Goal: Task Accomplishment & Management: Manage account settings

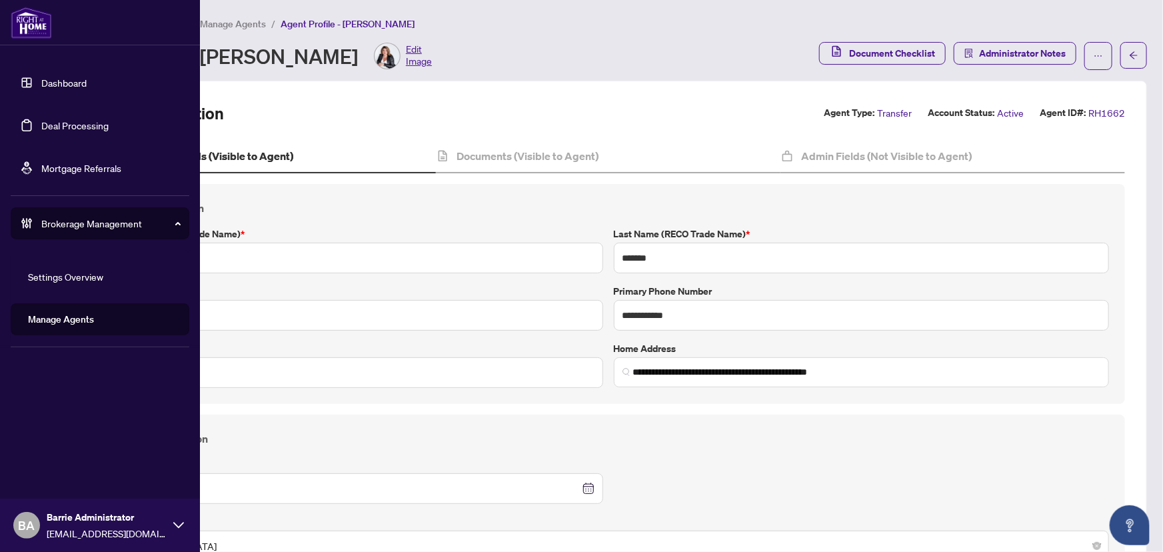
click at [94, 313] on link "Manage Agents" at bounding box center [61, 319] width 66 height 12
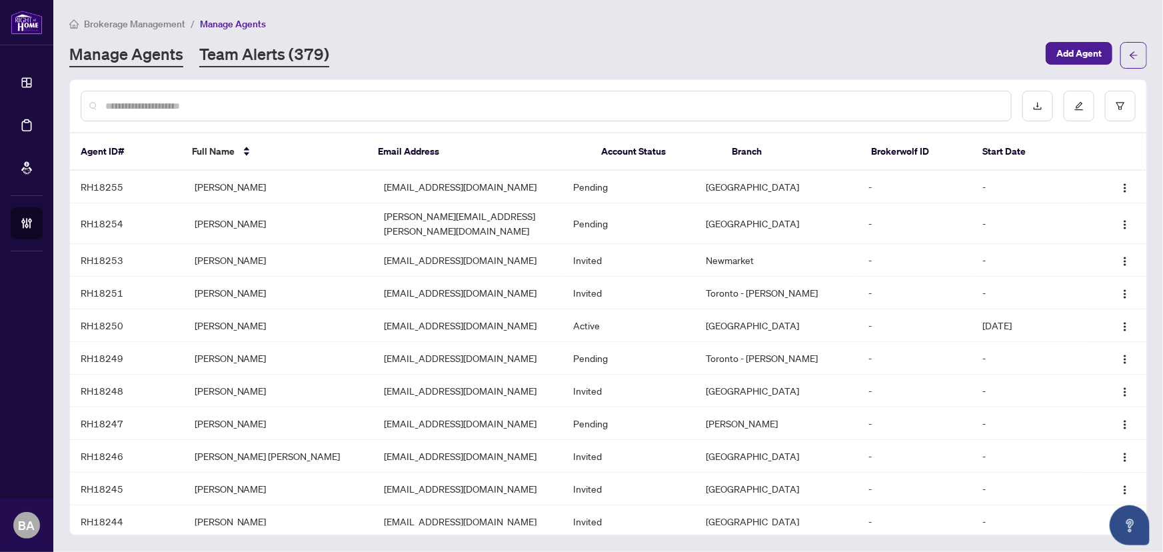
click at [256, 43] on link "Team Alerts (379)" at bounding box center [264, 55] width 130 height 24
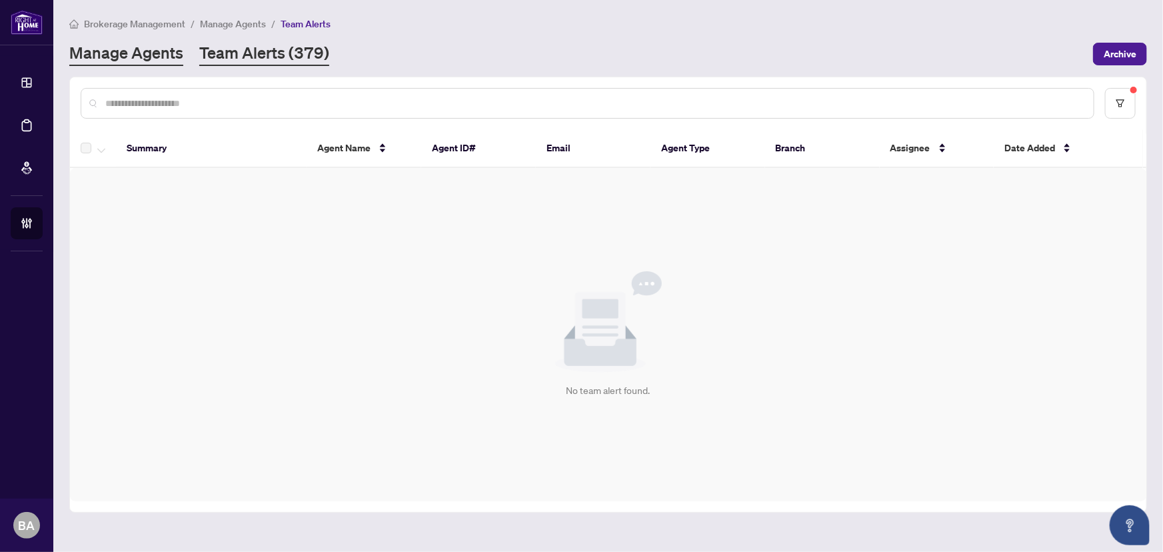
click at [175, 60] on link "Manage Agents" at bounding box center [126, 54] width 114 height 24
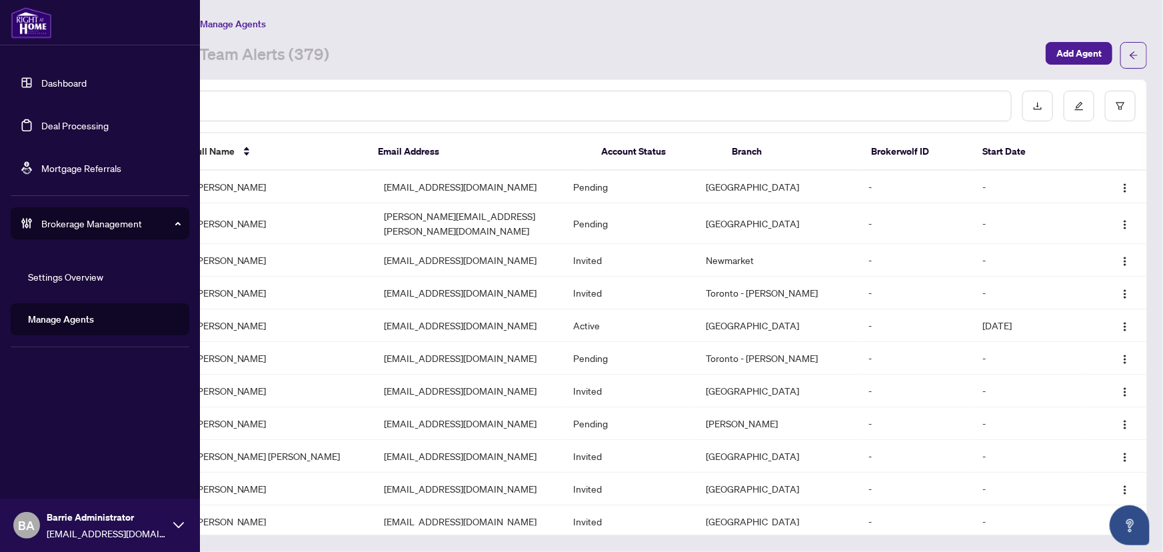
click at [55, 119] on link "Deal Processing" at bounding box center [74, 125] width 67 height 12
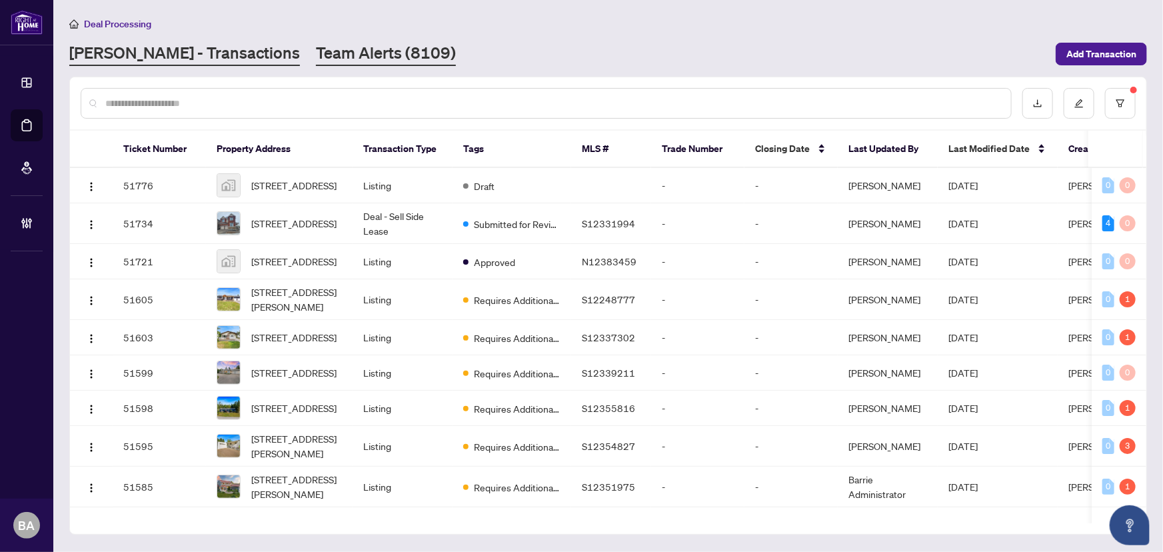
click at [344, 59] on link "Team Alerts (8109)" at bounding box center [386, 54] width 140 height 24
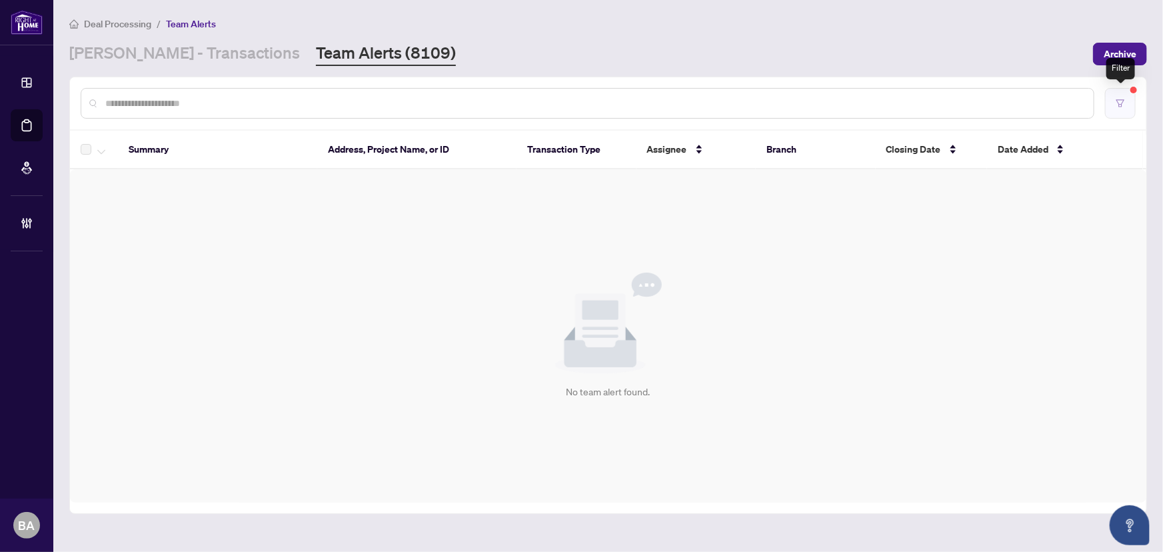
click at [1128, 109] on button "button" at bounding box center [1120, 103] width 31 height 31
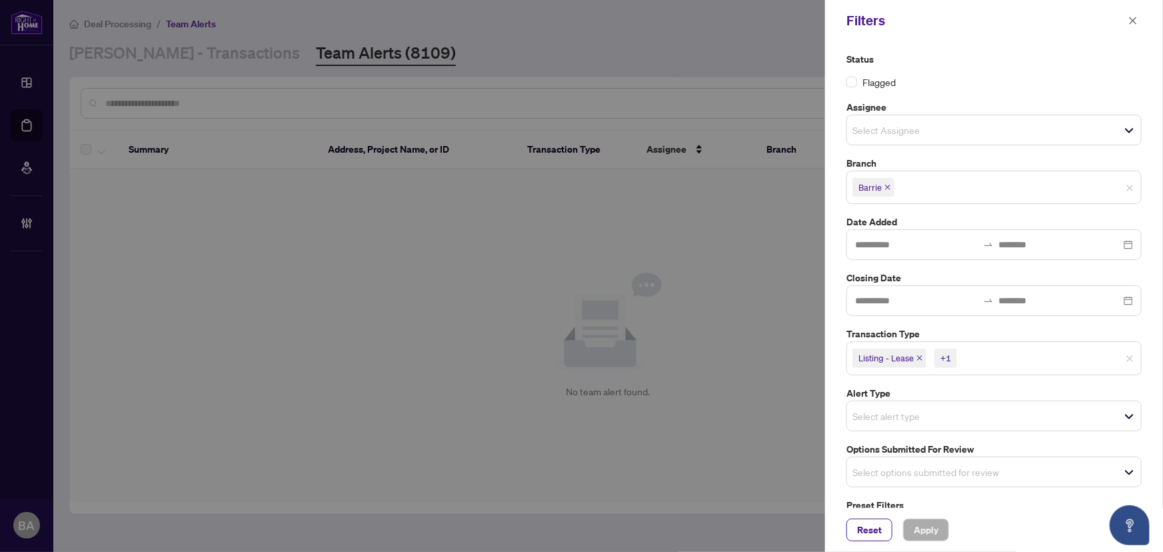
click at [919, 359] on icon "close" at bounding box center [919, 357] width 7 height 7
click at [889, 357] on icon "close" at bounding box center [889, 357] width 7 height 7
click at [897, 460] on input "search" at bounding box center [898, 468] width 93 height 16
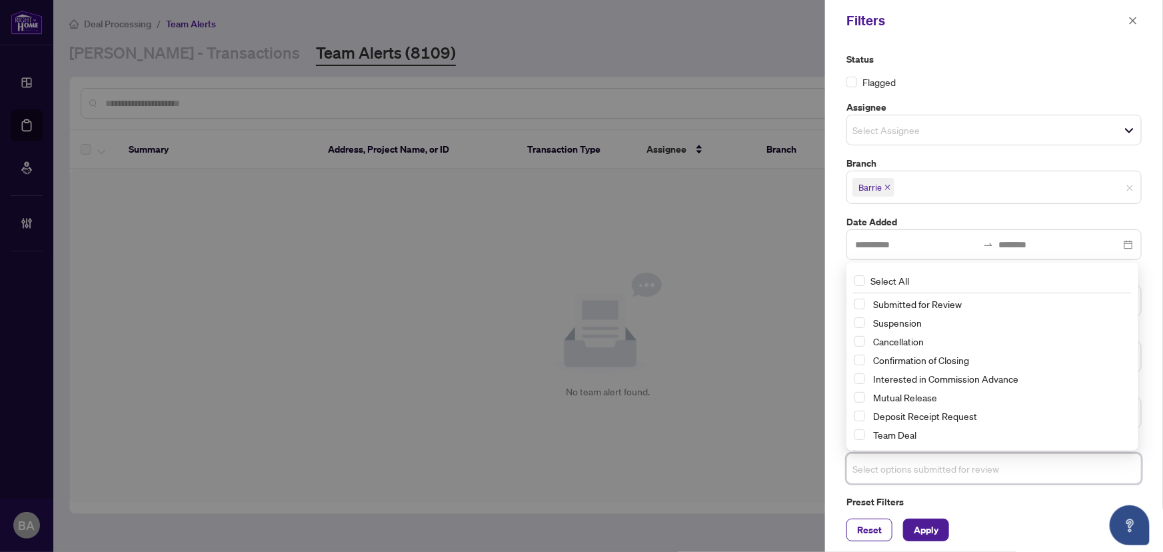
click at [897, 312] on div "Submitted for Review" at bounding box center [992, 304] width 276 height 16
click at [896, 329] on div "Suspension" at bounding box center [992, 322] width 276 height 16
click at [880, 338] on span "Cancellation" at bounding box center [898, 341] width 51 height 12
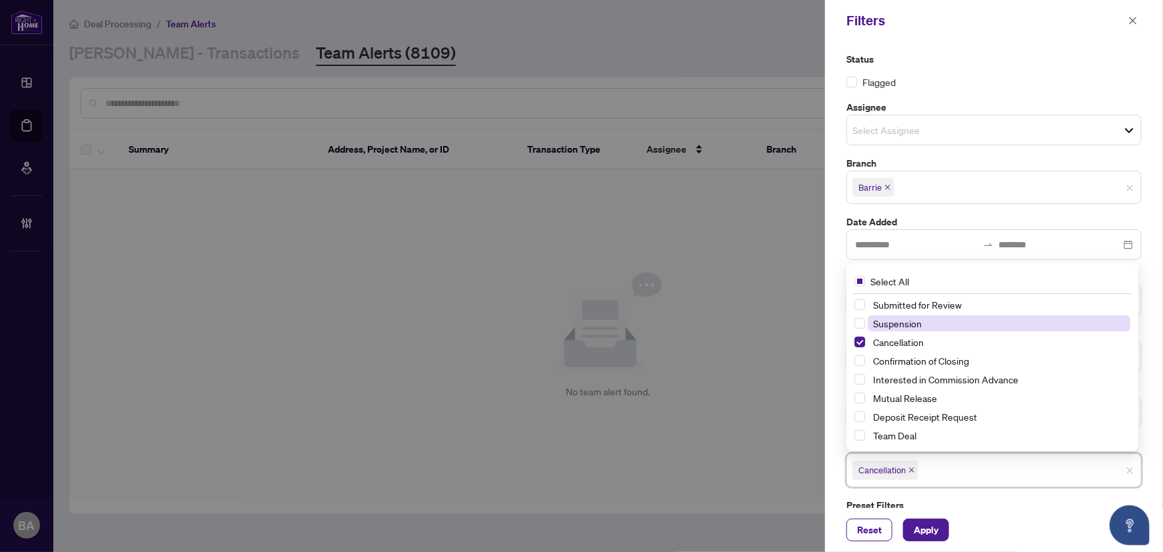
click at [879, 319] on span "Suspension" at bounding box center [897, 323] width 49 height 12
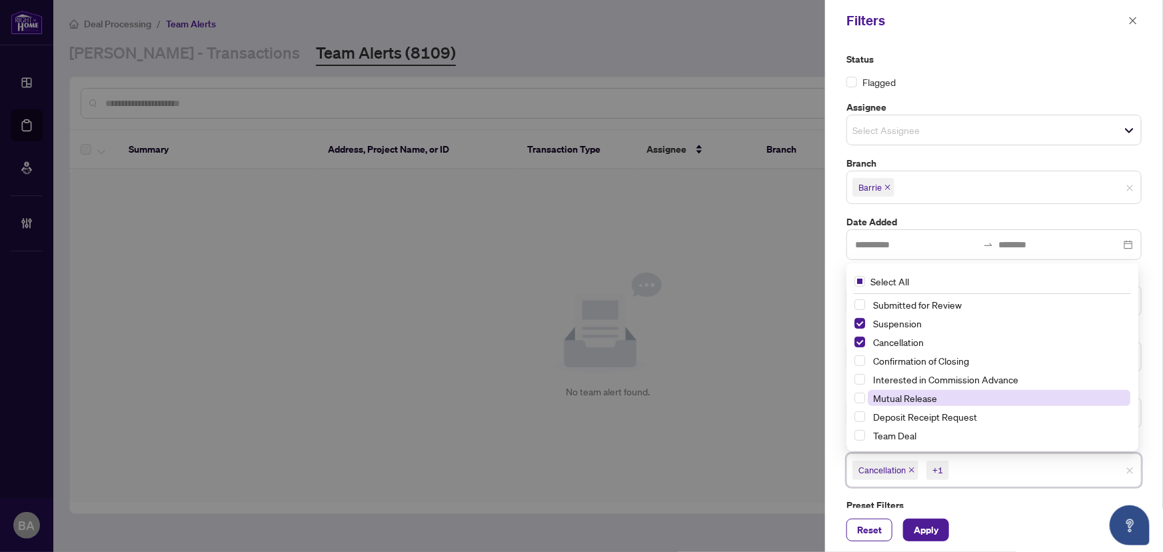
click at [883, 396] on span "Mutual Release" at bounding box center [905, 398] width 64 height 12
click at [923, 529] on span "Apply" at bounding box center [925, 529] width 25 height 21
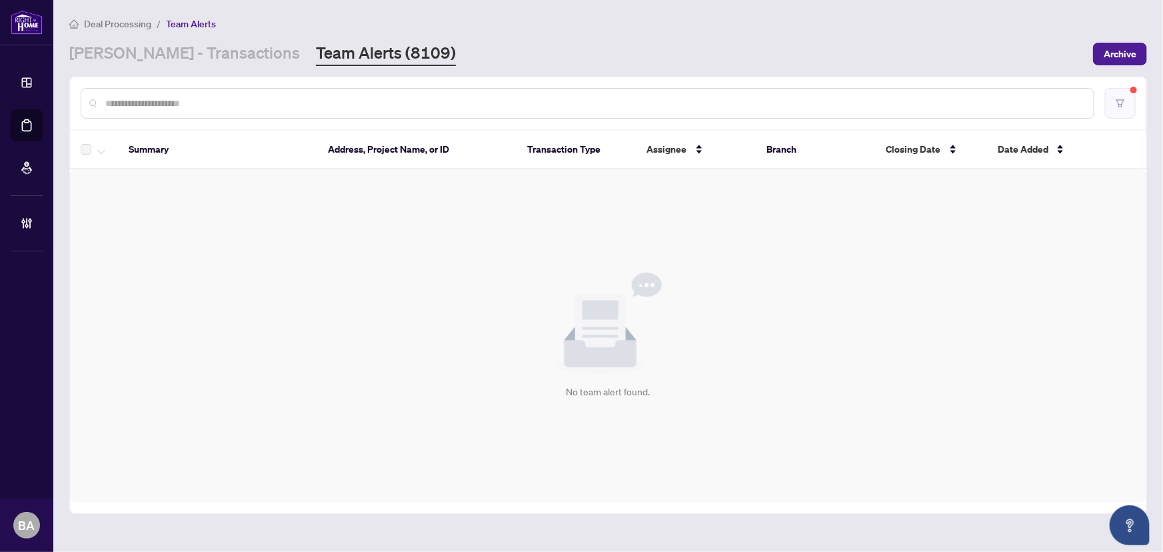
click at [1113, 109] on button "button" at bounding box center [1120, 103] width 31 height 31
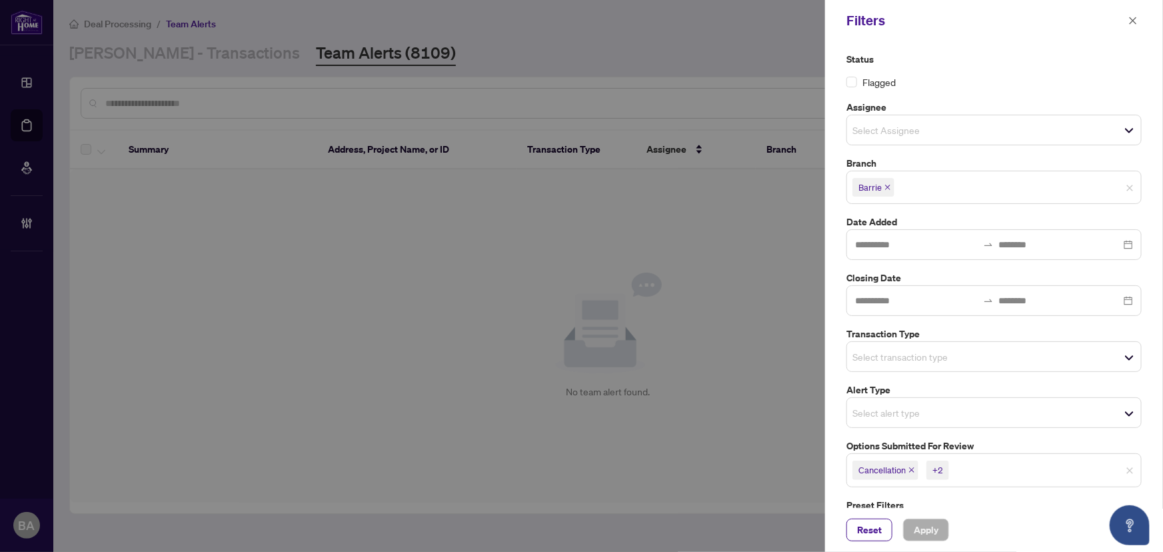
click at [911, 468] on icon "close" at bounding box center [911, 470] width 5 height 5
click at [910, 468] on icon "close" at bounding box center [907, 470] width 5 height 5
click at [925, 468] on icon "close" at bounding box center [921, 470] width 5 height 5
click at [957, 360] on span "Select transaction type" at bounding box center [994, 356] width 294 height 19
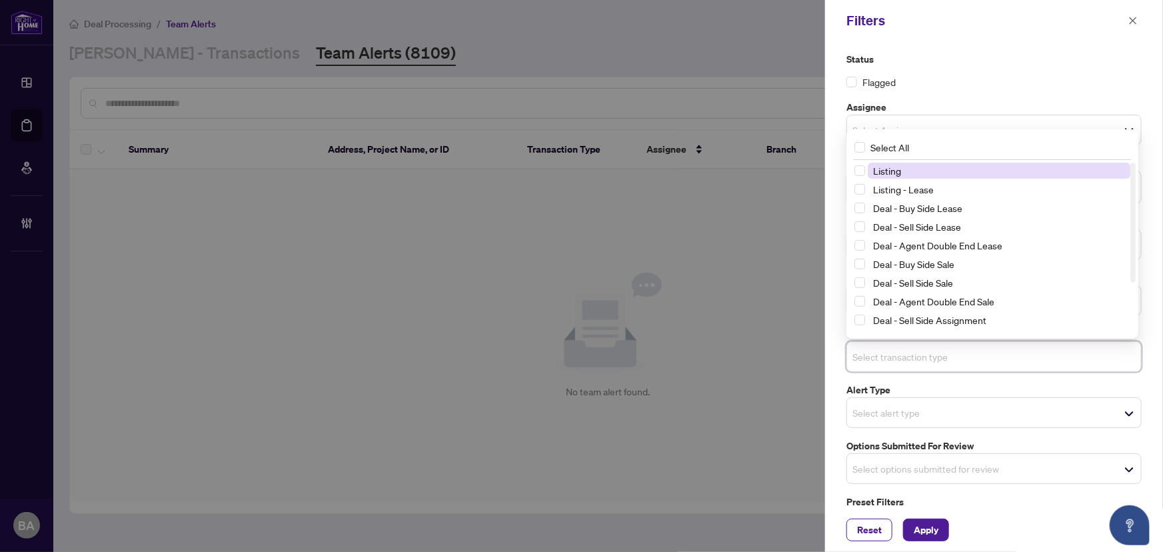
click at [886, 173] on span "Listing" at bounding box center [887, 171] width 28 height 12
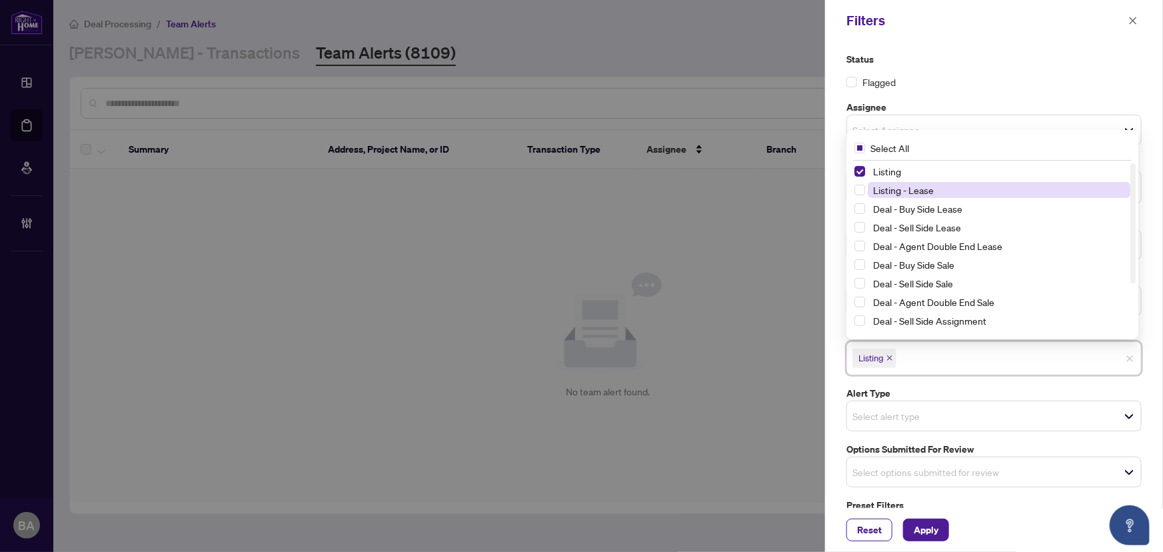
click at [887, 193] on span "Listing - Lease" at bounding box center [903, 190] width 61 height 12
click at [932, 531] on span "Apply" at bounding box center [925, 529] width 25 height 21
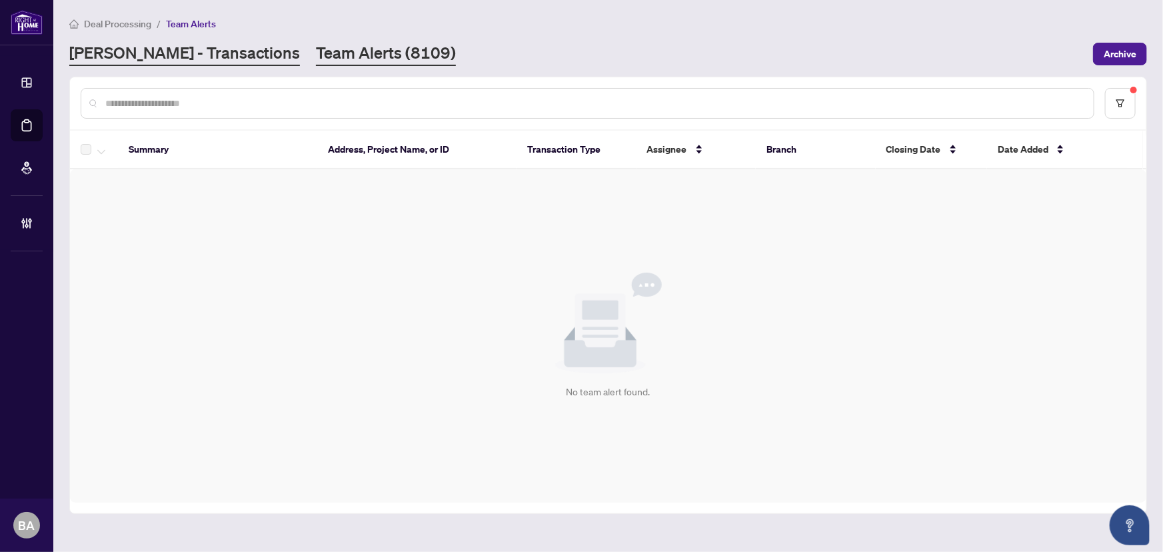
click at [212, 51] on link "[PERSON_NAME] - Transactions" at bounding box center [184, 54] width 231 height 24
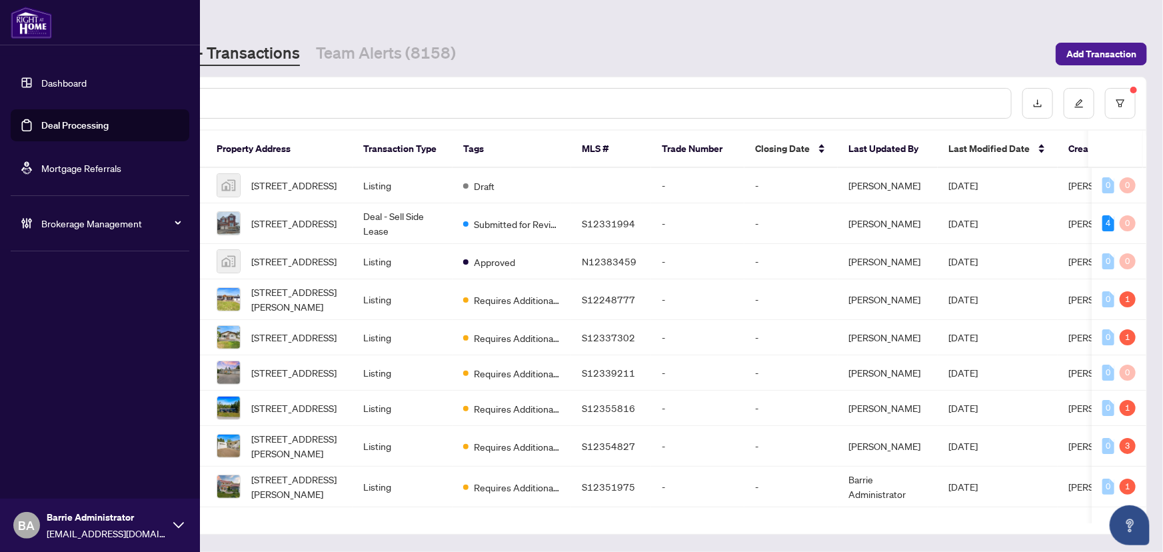
click at [51, 221] on span "Brokerage Management" at bounding box center [110, 223] width 139 height 15
click at [73, 313] on link "Manage Agents" at bounding box center [61, 319] width 66 height 12
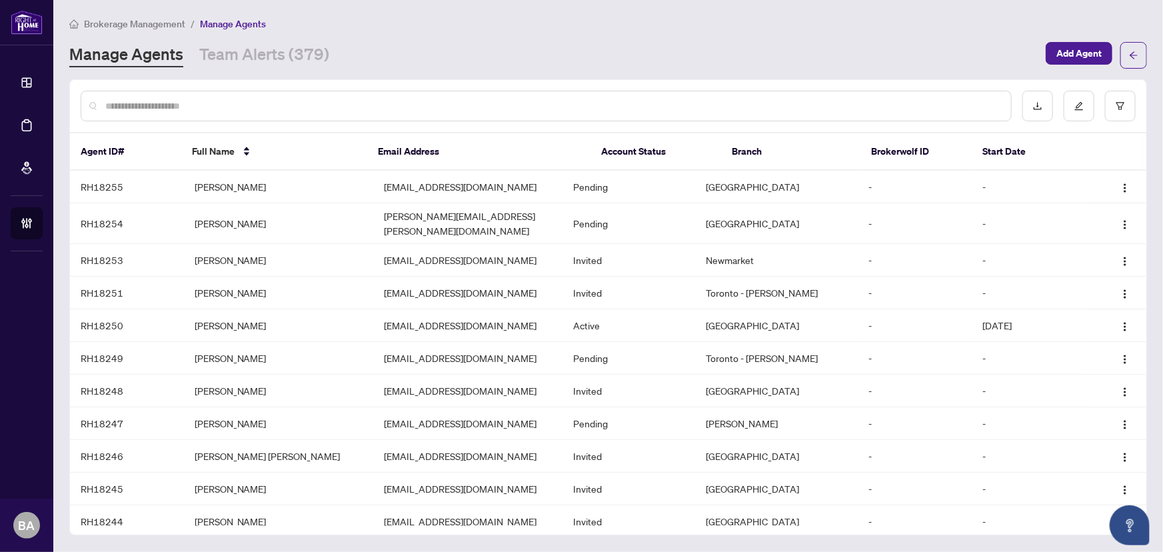
click at [337, 103] on input "text" at bounding box center [552, 106] width 895 height 15
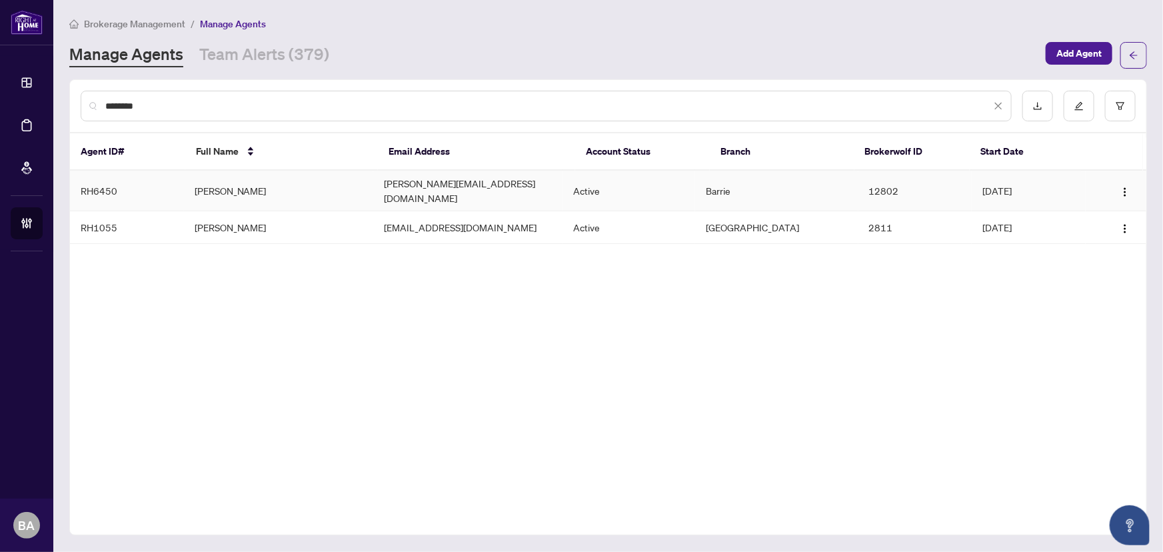
type input "********"
click at [227, 176] on td "[PERSON_NAME]" at bounding box center [278, 191] width 189 height 41
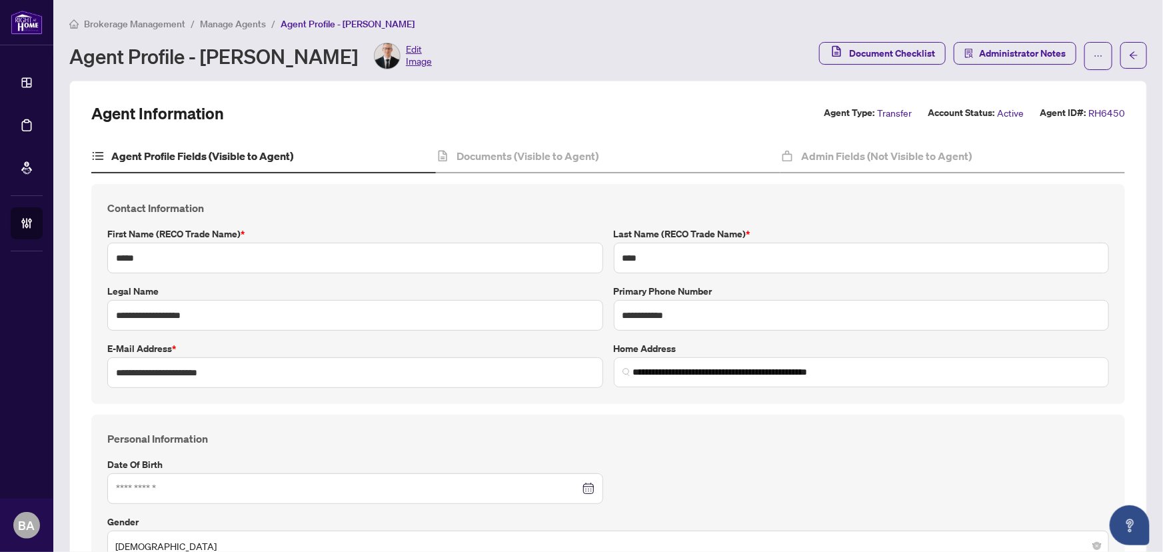
type input "**********"
type input "****"
type input "**********"
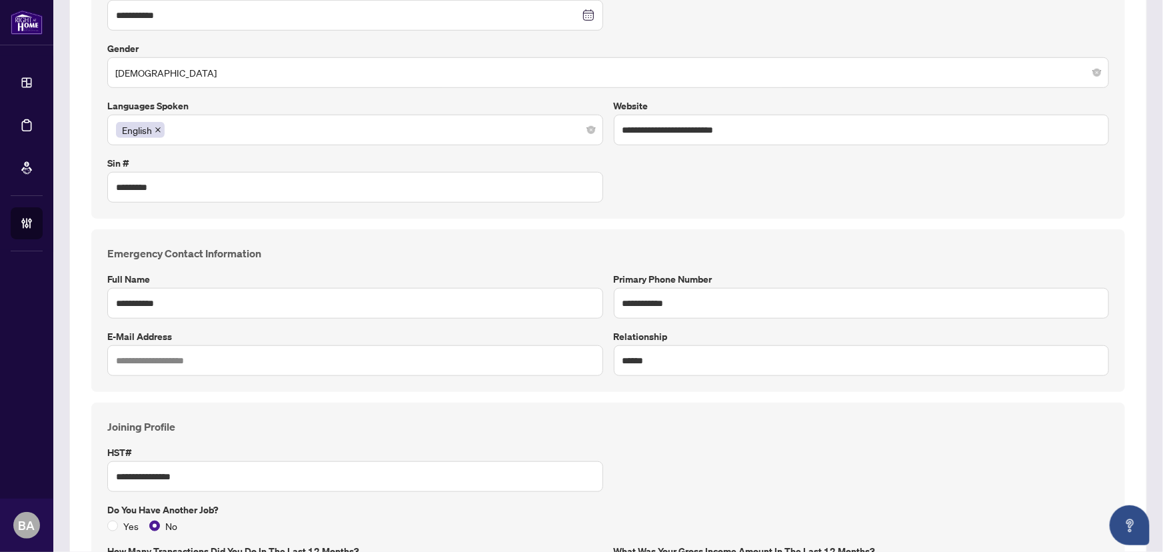
scroll to position [482, 0]
